Goal: Task Accomplishment & Management: Manage account settings

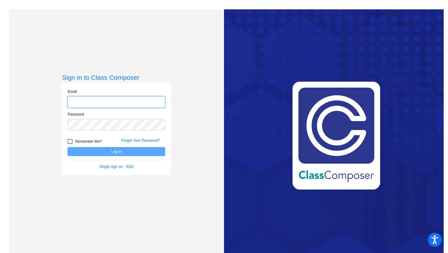
type input "[EMAIL_ADDRESS][DOMAIN_NAME]"
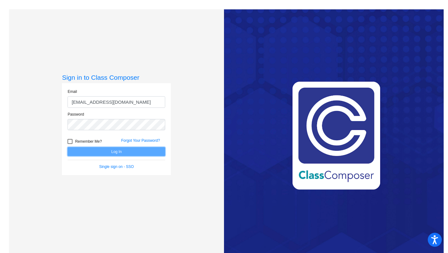
click at [123, 151] on button "Log In" at bounding box center [116, 151] width 98 height 9
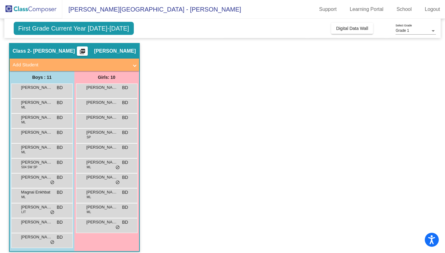
scroll to position [19, 0]
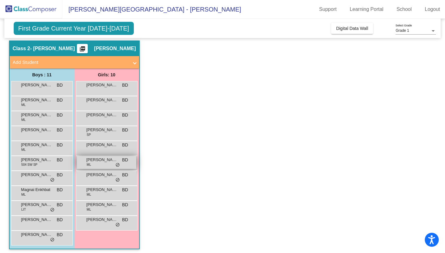
click at [93, 161] on span "[PERSON_NAME]" at bounding box center [101, 159] width 31 height 6
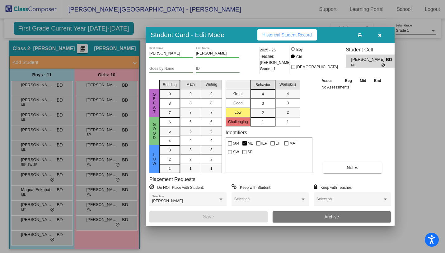
click at [379, 40] on button "button" at bounding box center [379, 34] width 20 height 11
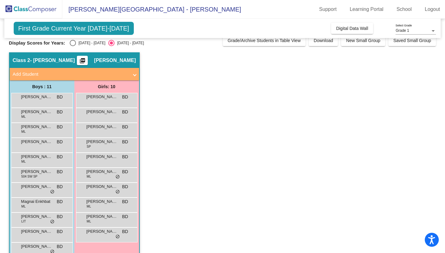
scroll to position [0, 0]
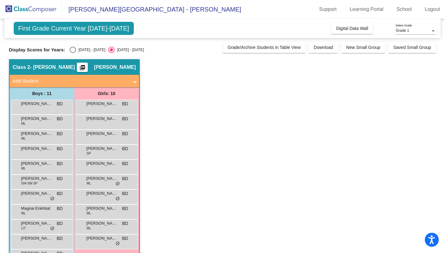
click at [70, 51] on div "Select an option" at bounding box center [73, 50] width 6 height 6
click at [72, 53] on input "[DATE] - [DATE]" at bounding box center [72, 53] width 0 height 0
radio input "true"
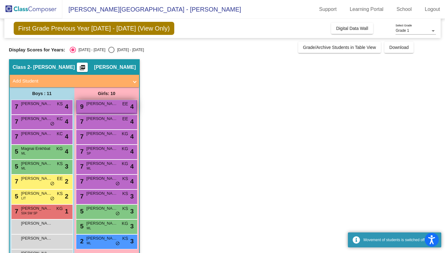
scroll to position [21, 0]
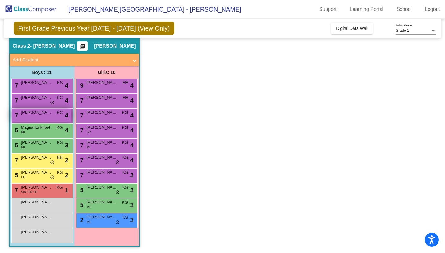
click at [37, 116] on div "7 [PERSON_NAME] KC lock do_not_disturb_alt 4" at bounding box center [41, 115] width 59 height 13
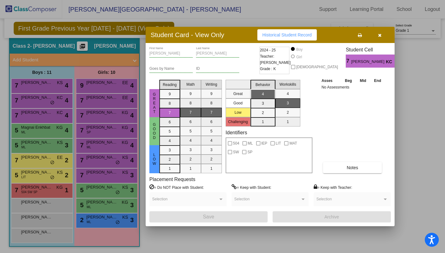
click at [381, 36] on icon "button" at bounding box center [379, 35] width 3 height 4
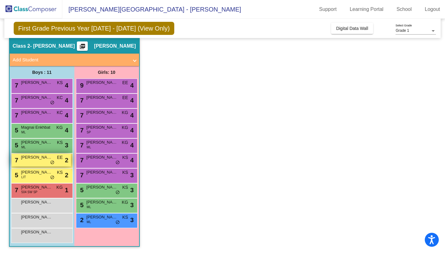
click at [39, 160] on div "7 [PERSON_NAME] EE lock do_not_disturb_alt 2" at bounding box center [41, 159] width 59 height 13
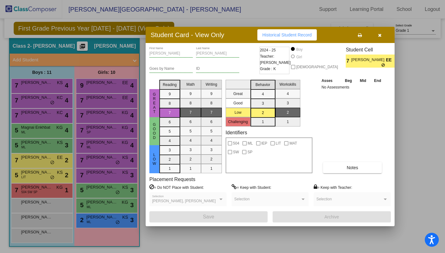
click at [381, 37] on icon "button" at bounding box center [379, 35] width 3 height 4
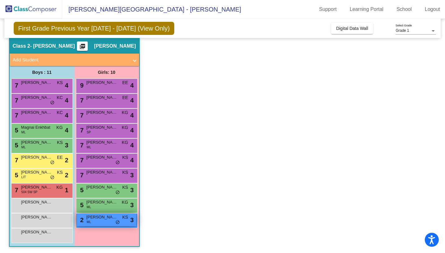
click at [103, 221] on div "2 [PERSON_NAME] [PERSON_NAME] KS lock do_not_disturb_alt 3" at bounding box center [106, 219] width 59 height 13
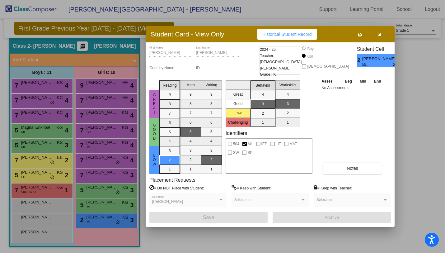
click at [378, 35] on icon "button" at bounding box center [379, 34] width 3 height 4
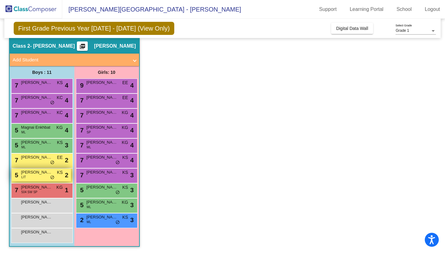
click at [31, 175] on div "5 [PERSON_NAME] LIT KS lock do_not_disturb_alt 2" at bounding box center [41, 174] width 59 height 13
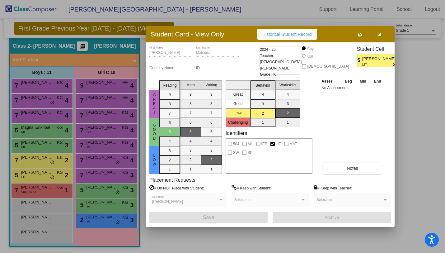
click at [380, 36] on icon "button" at bounding box center [379, 34] width 3 height 4
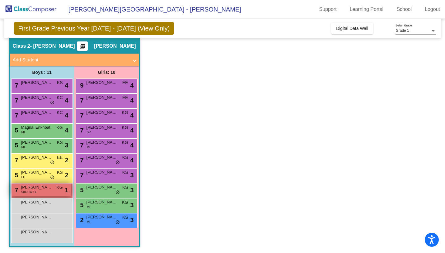
click at [45, 188] on span "[PERSON_NAME]" at bounding box center [36, 187] width 31 height 6
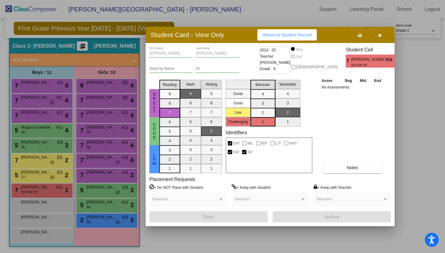
click at [381, 35] on icon "button" at bounding box center [379, 35] width 3 height 4
